Goal: Information Seeking & Learning: Learn about a topic

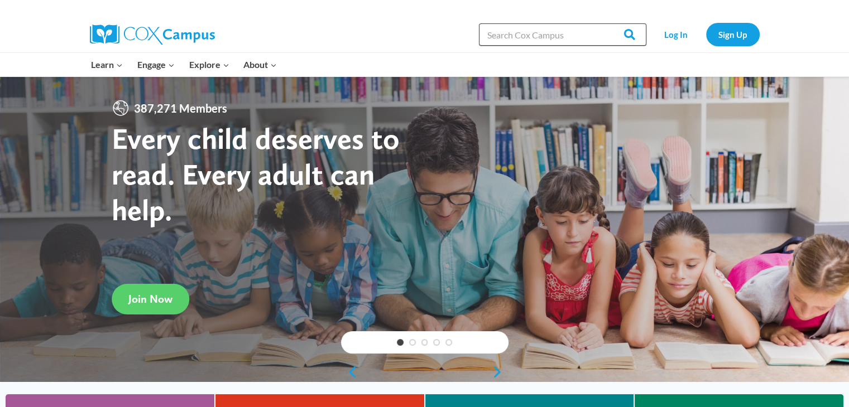
click at [514, 32] on input "Search in [URL][DOMAIN_NAME]" at bounding box center [562, 34] width 167 height 22
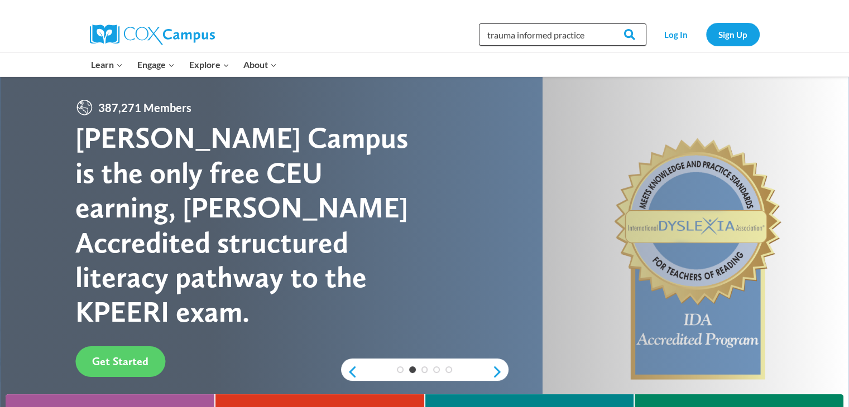
type input "trauma informed practice"
click at [603, 23] on input "Search" at bounding box center [625, 34] width 44 height 22
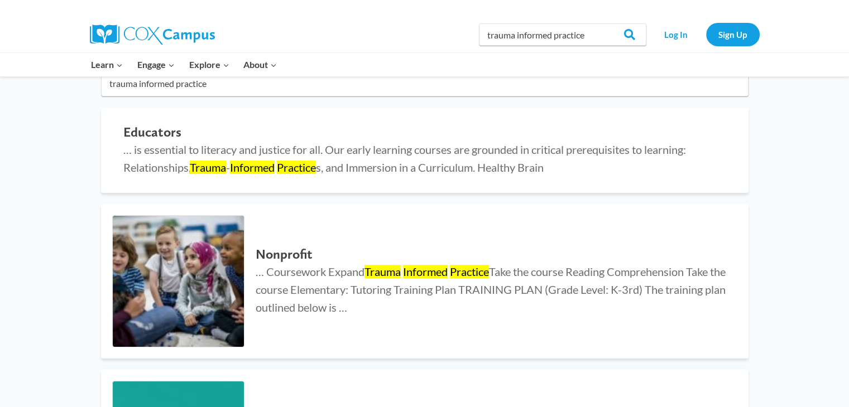
scroll to position [156, 0]
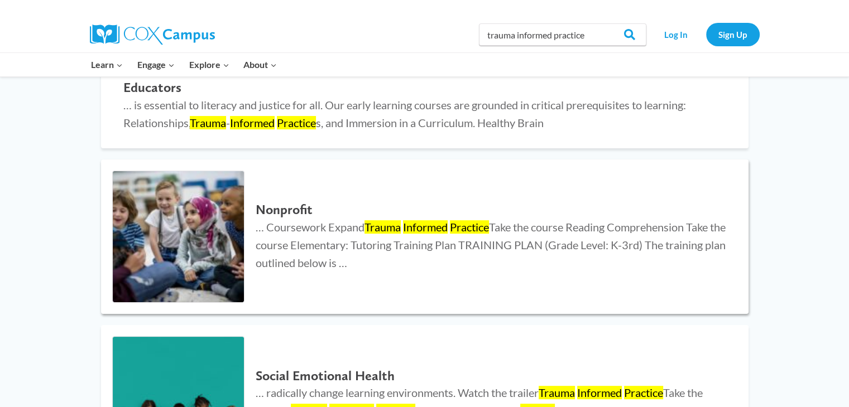
click at [344, 242] on span "… Coursework Expand Trauma Informed Practice Take the course Reading Comprehens…" at bounding box center [491, 244] width 470 height 49
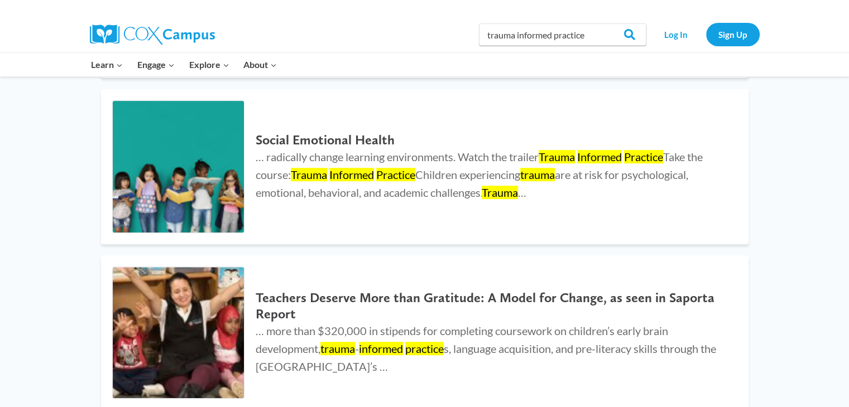
scroll to position [414, 0]
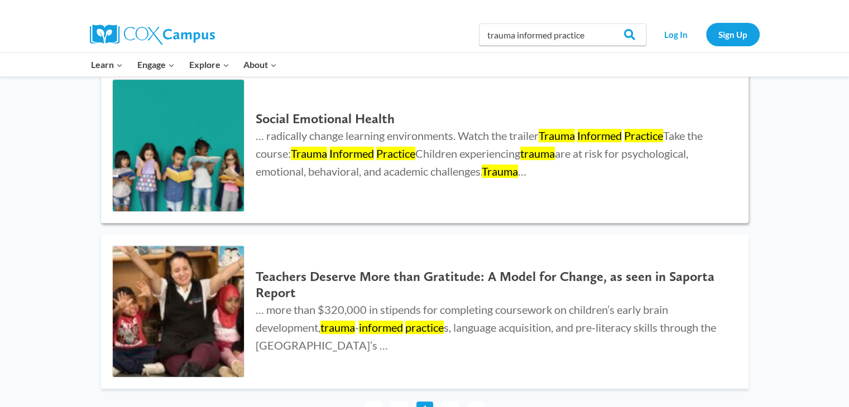
click at [415, 152] on mark "Practice" at bounding box center [395, 153] width 39 height 13
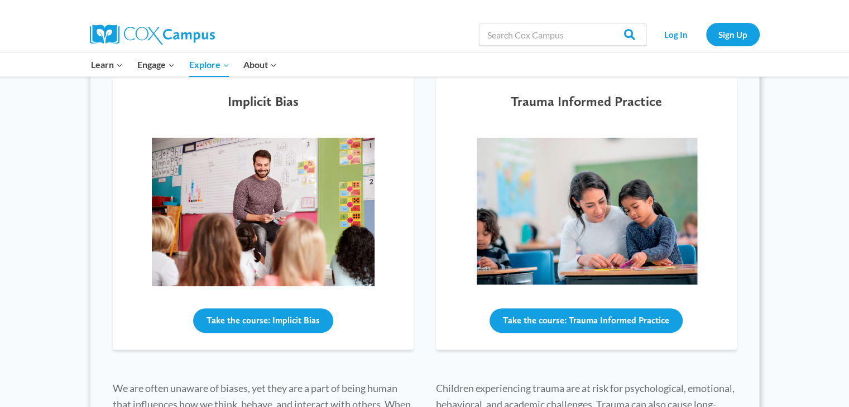
scroll to position [399, 0]
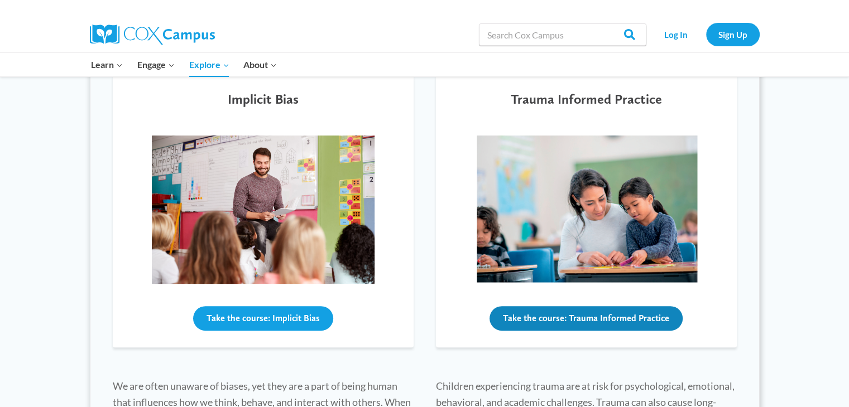
click at [604, 193] on img at bounding box center [586, 210] width 223 height 148
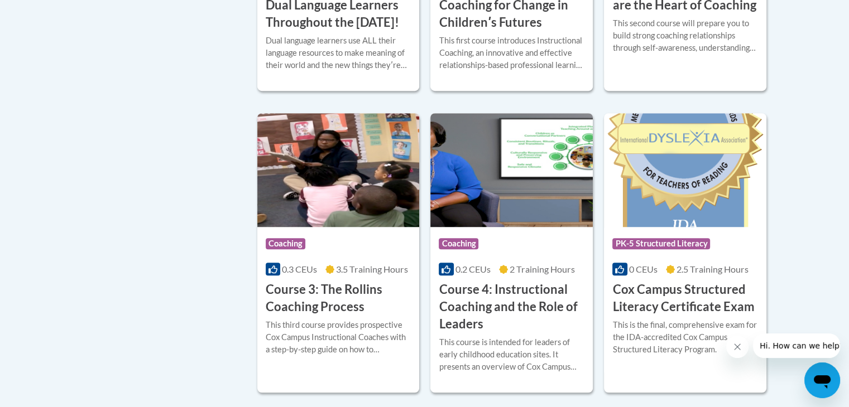
scroll to position [40, 0]
